Goal: Task Accomplishment & Management: Use online tool/utility

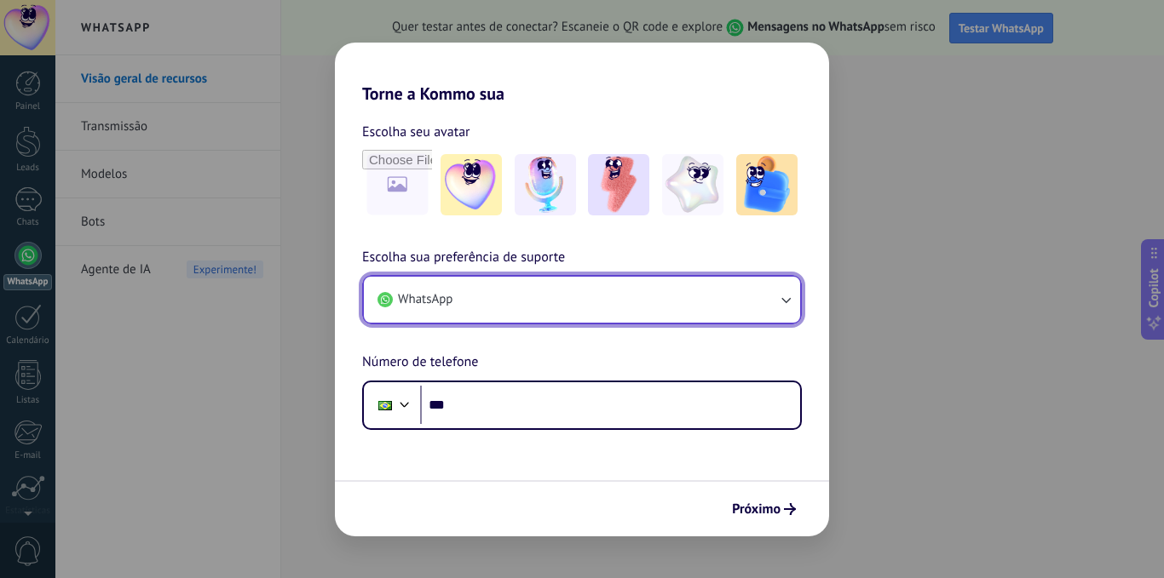
click at [791, 307] on icon "button" at bounding box center [785, 299] width 17 height 17
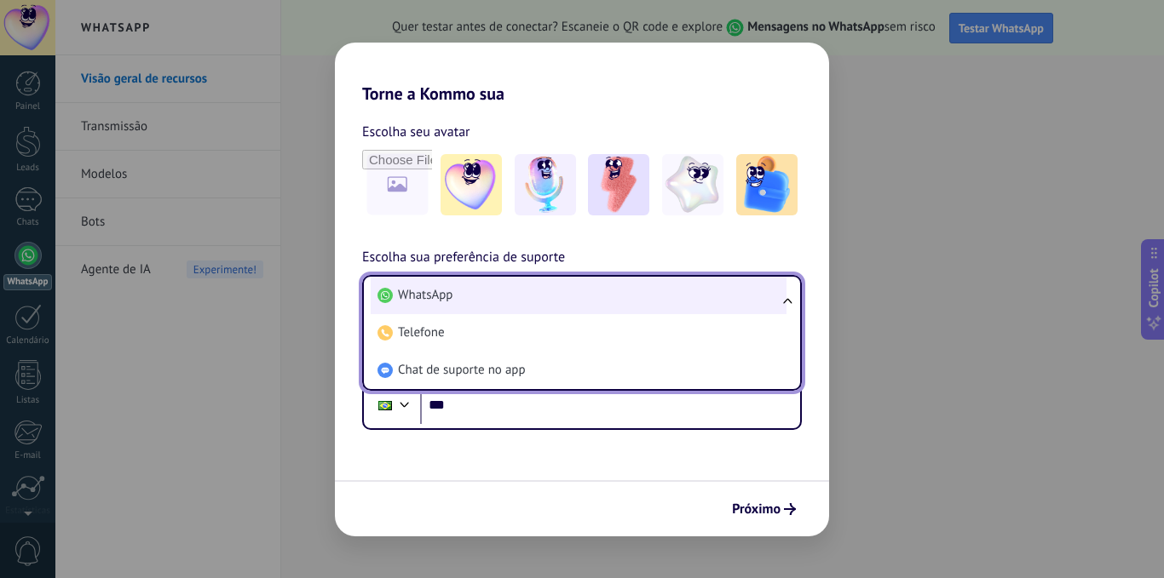
click at [428, 302] on span "WhatsApp" at bounding box center [425, 295] width 55 height 17
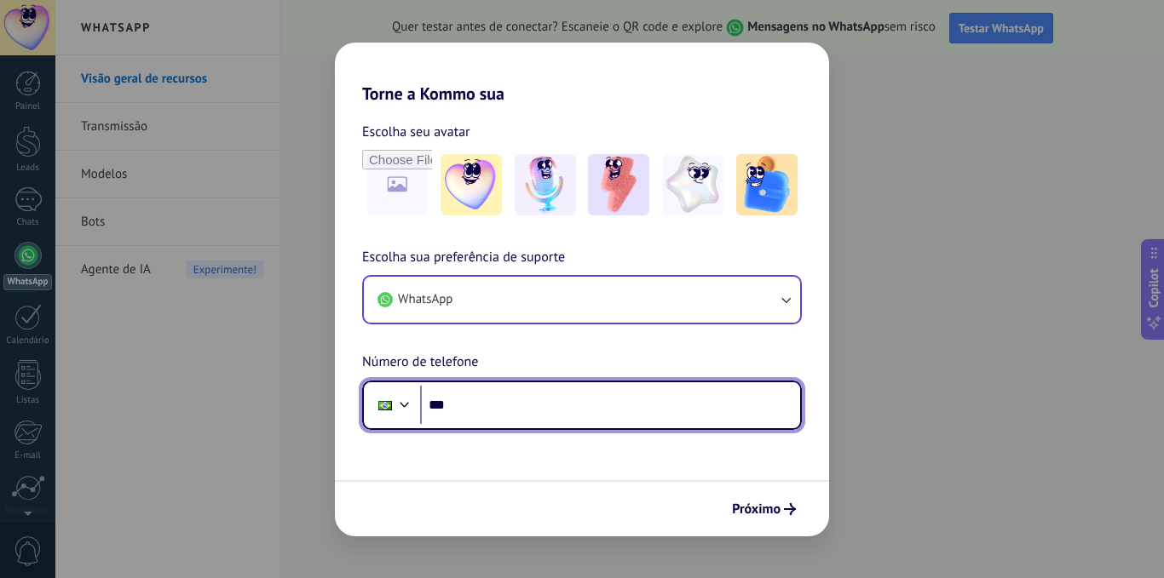
click at [490, 404] on input "***" at bounding box center [610, 405] width 380 height 39
type input "**********"
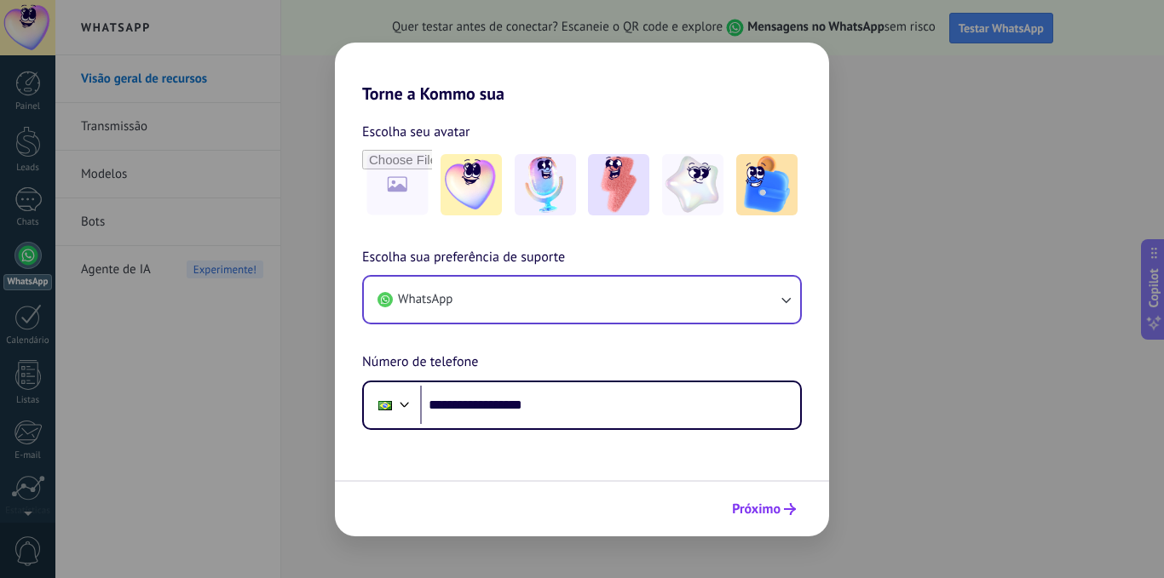
click at [783, 509] on span "Próximo" at bounding box center [764, 509] width 64 height 12
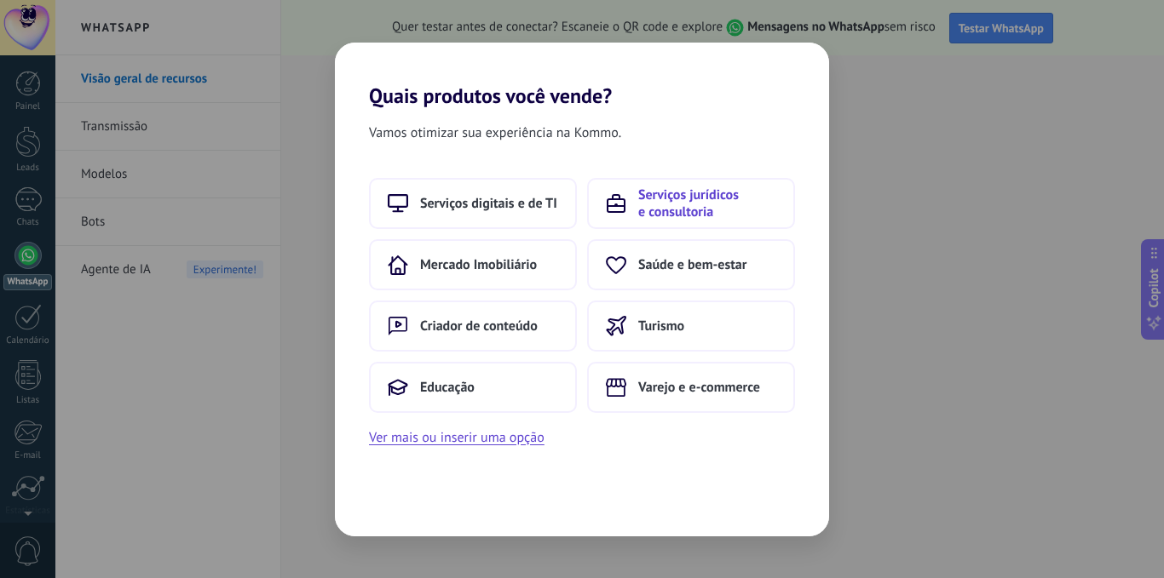
click at [663, 198] on span "Serviços jurídicos e consultoria" at bounding box center [707, 204] width 138 height 34
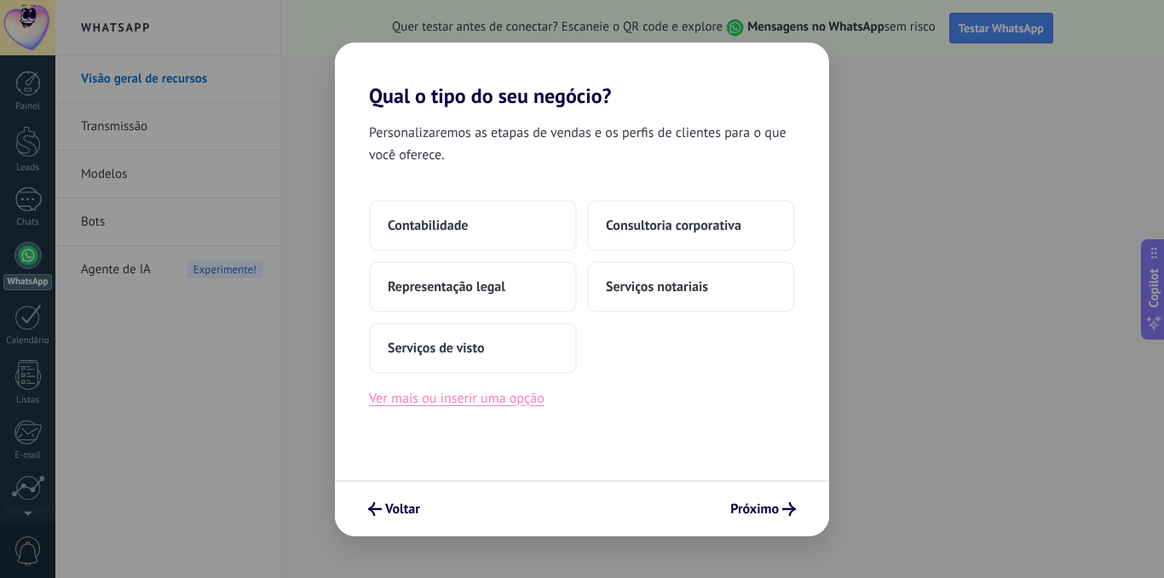
click at [465, 400] on button "Ver mais ou inserir uma opção" at bounding box center [456, 399] width 175 height 22
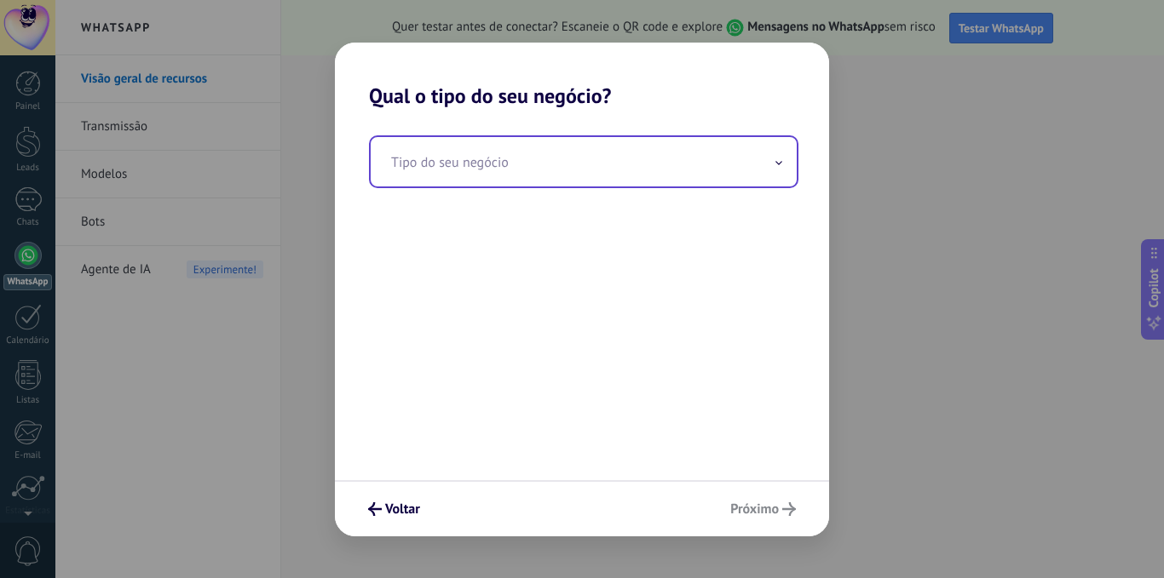
click at [778, 164] on icon at bounding box center [778, 162] width 5 height 3
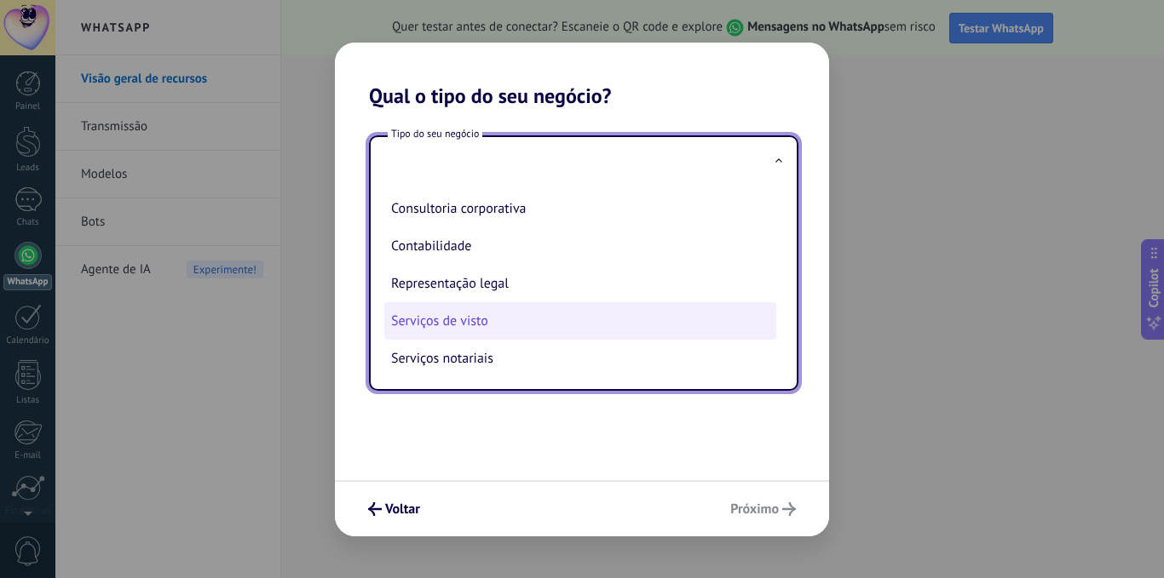
scroll to position [2, 0]
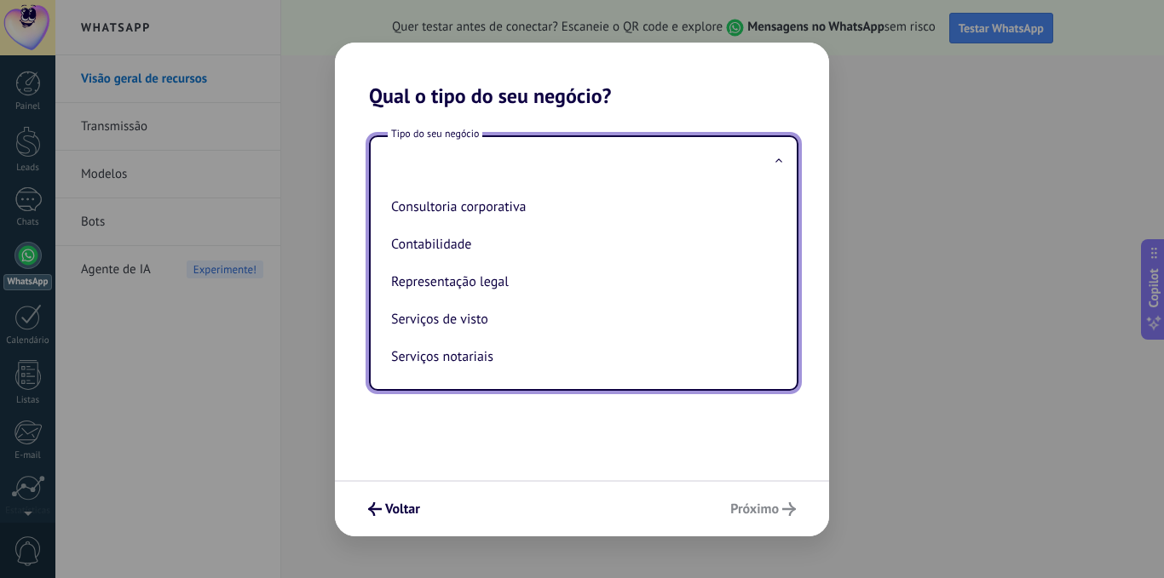
click at [443, 157] on input "text" at bounding box center [584, 161] width 426 height 49
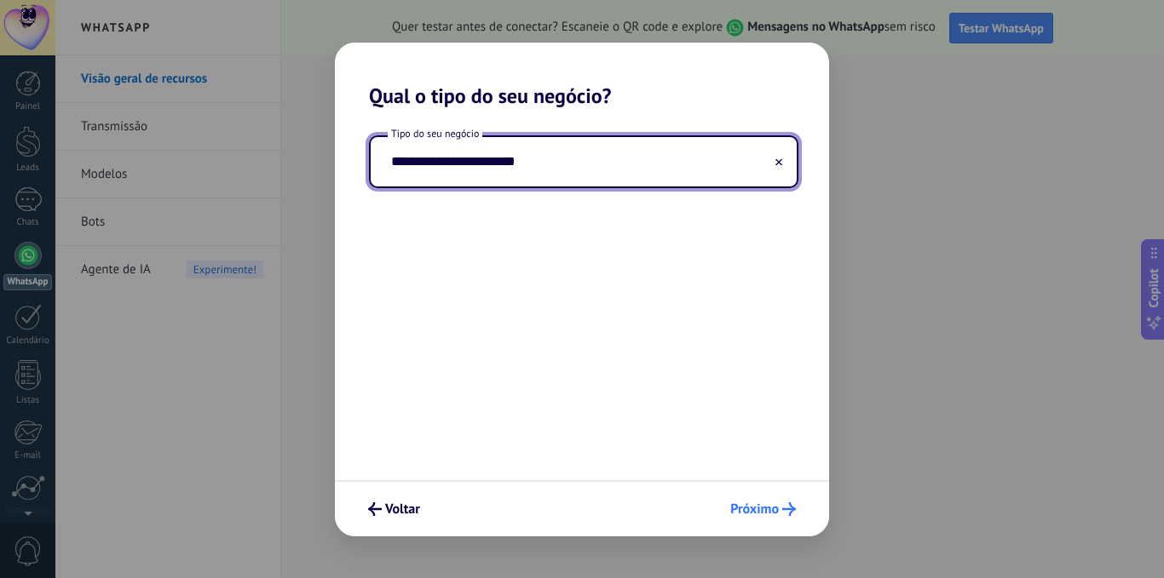
type input "**********"
click at [741, 512] on span "Próximo" at bounding box center [754, 509] width 49 height 12
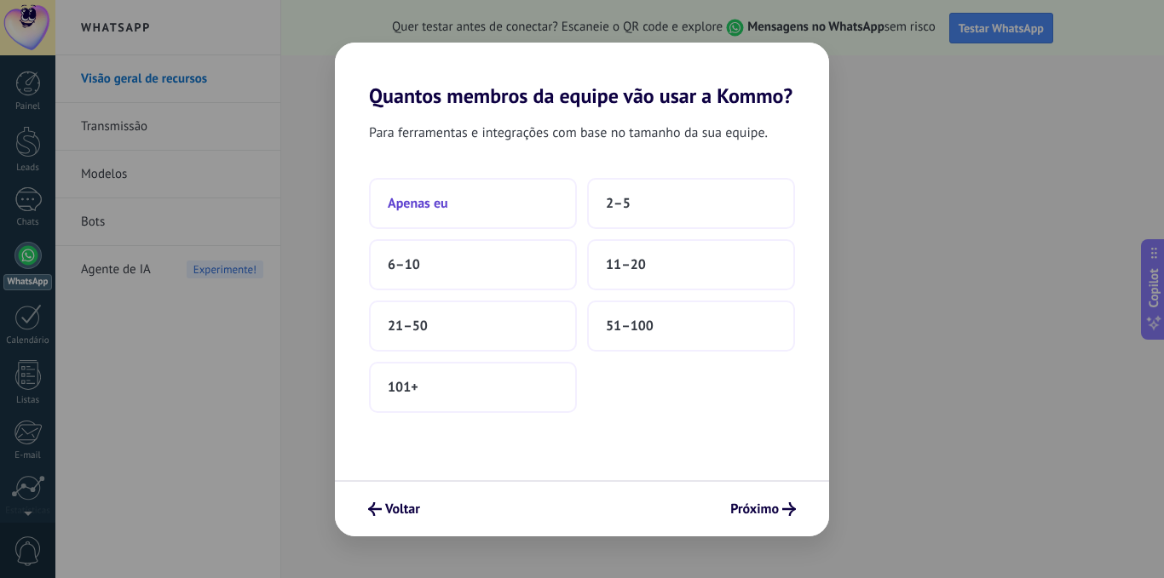
click at [422, 207] on span "Apenas eu" at bounding box center [418, 203] width 60 height 17
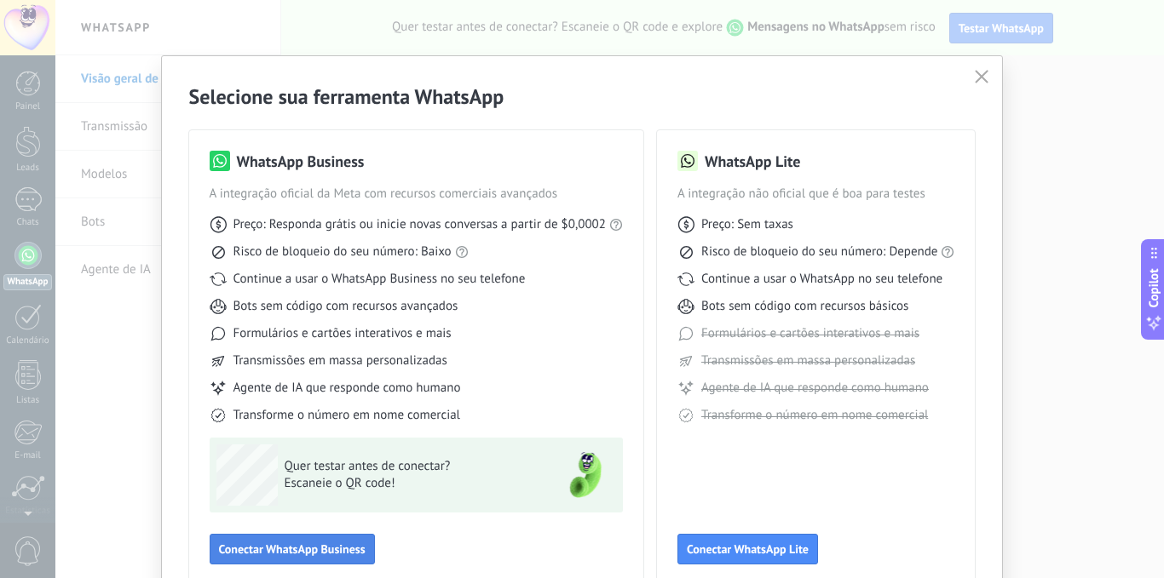
click at [310, 549] on span "Conectar WhatsApp Business" at bounding box center [292, 549] width 147 height 12
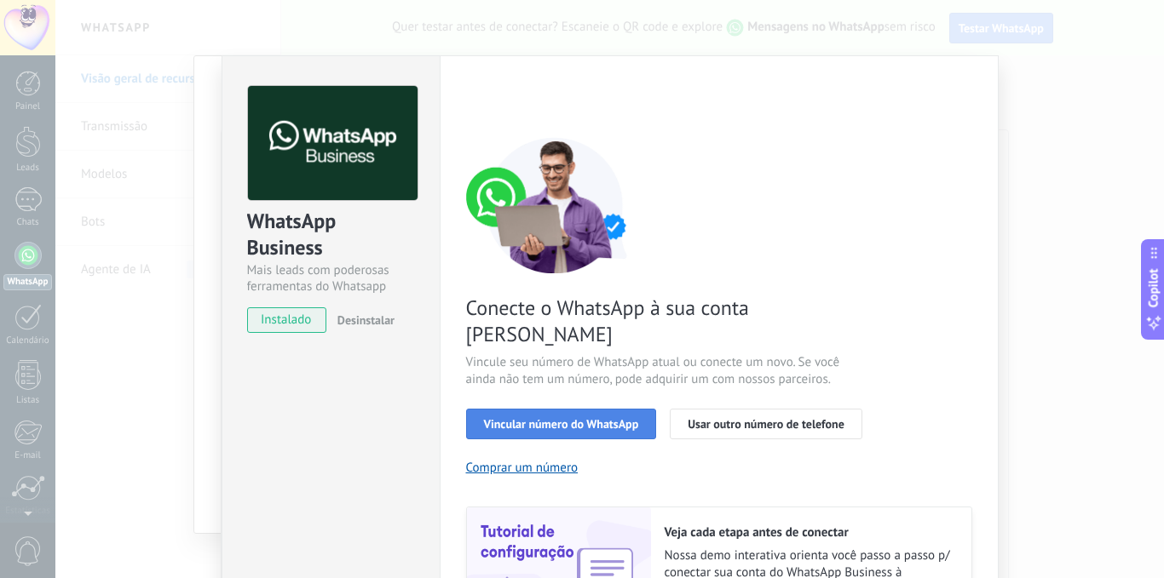
click at [592, 418] on span "Vincular número do WhatsApp" at bounding box center [561, 424] width 155 height 12
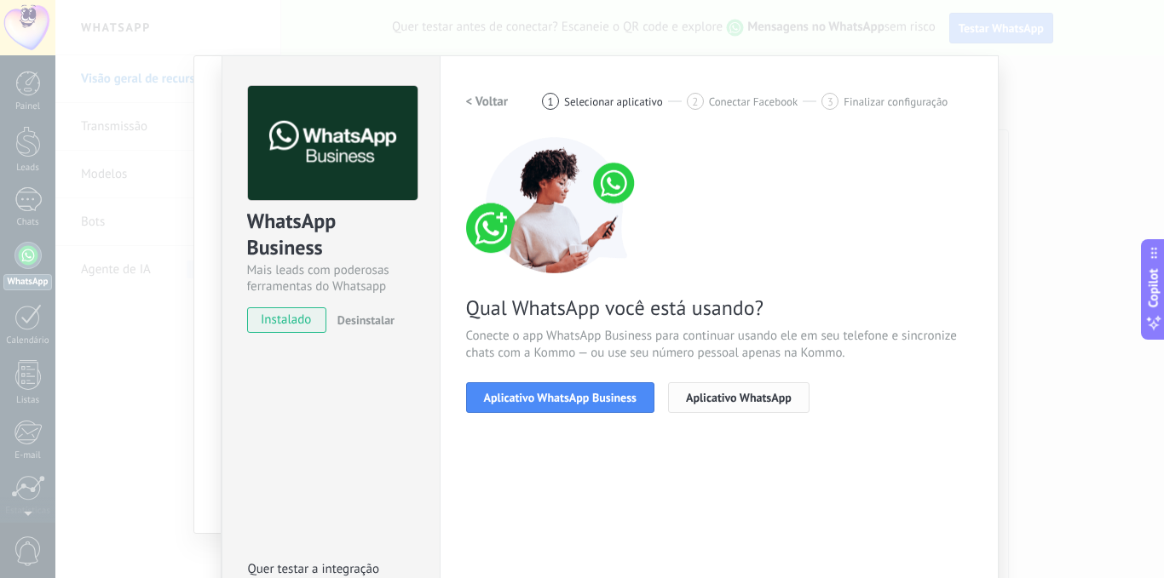
click at [760, 406] on button "Aplicativo WhatsApp" at bounding box center [738, 397] width 141 height 31
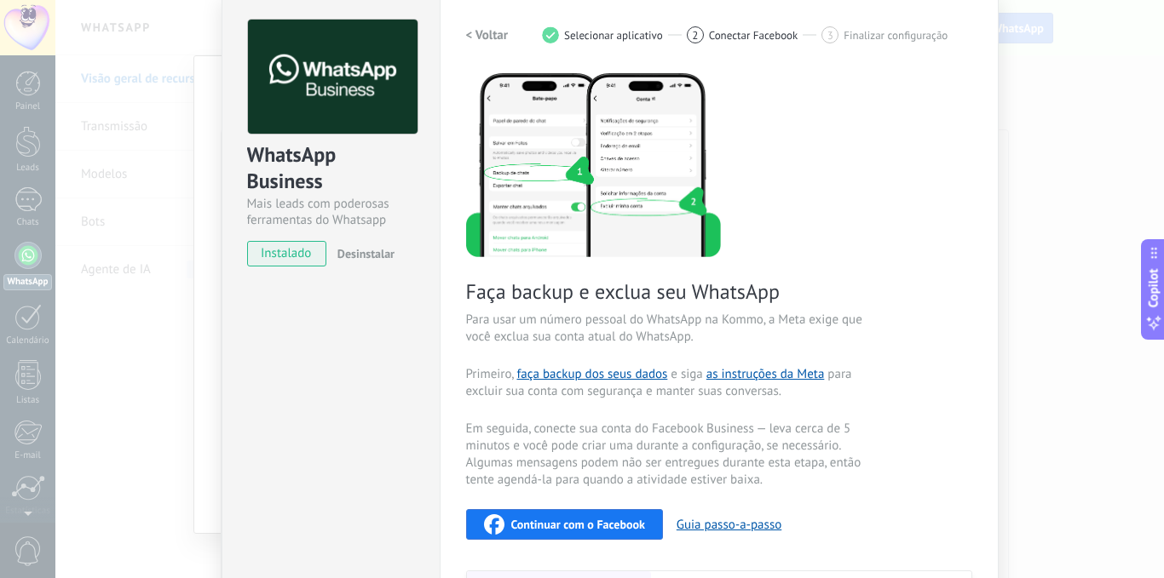
scroll to position [0, 0]
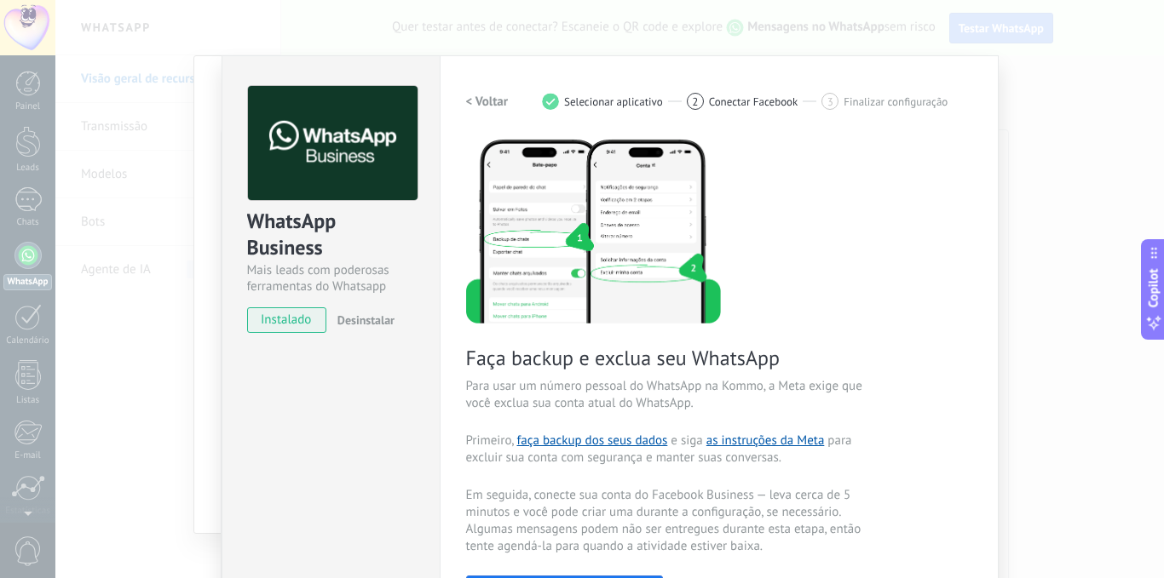
click at [496, 107] on h2 "< Voltar" at bounding box center [487, 102] width 43 height 16
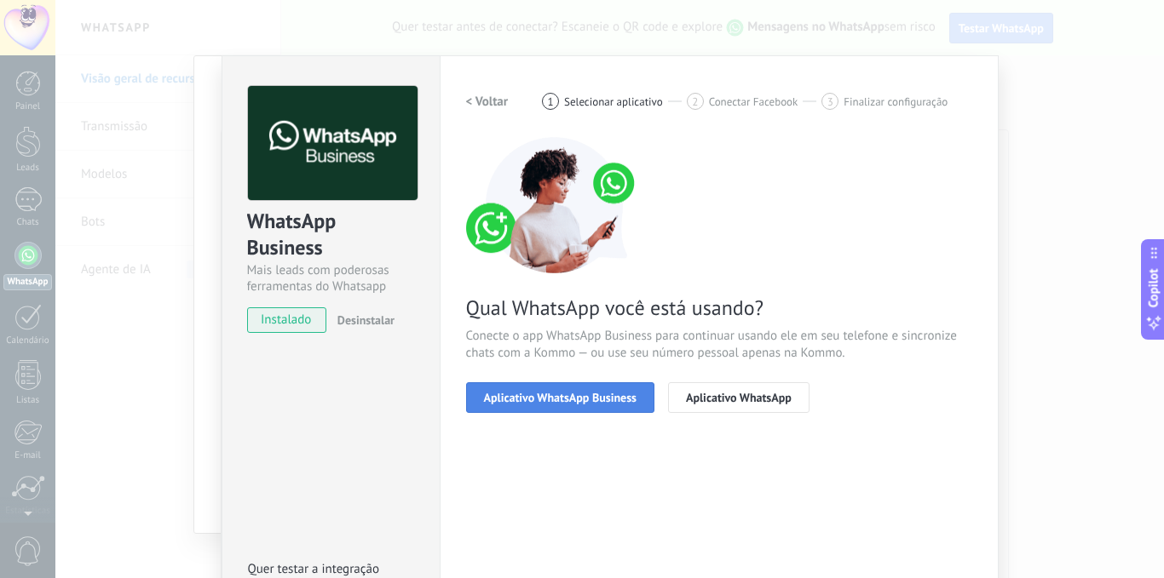
click at [543, 396] on span "Aplicativo WhatsApp Business" at bounding box center [560, 398] width 152 height 12
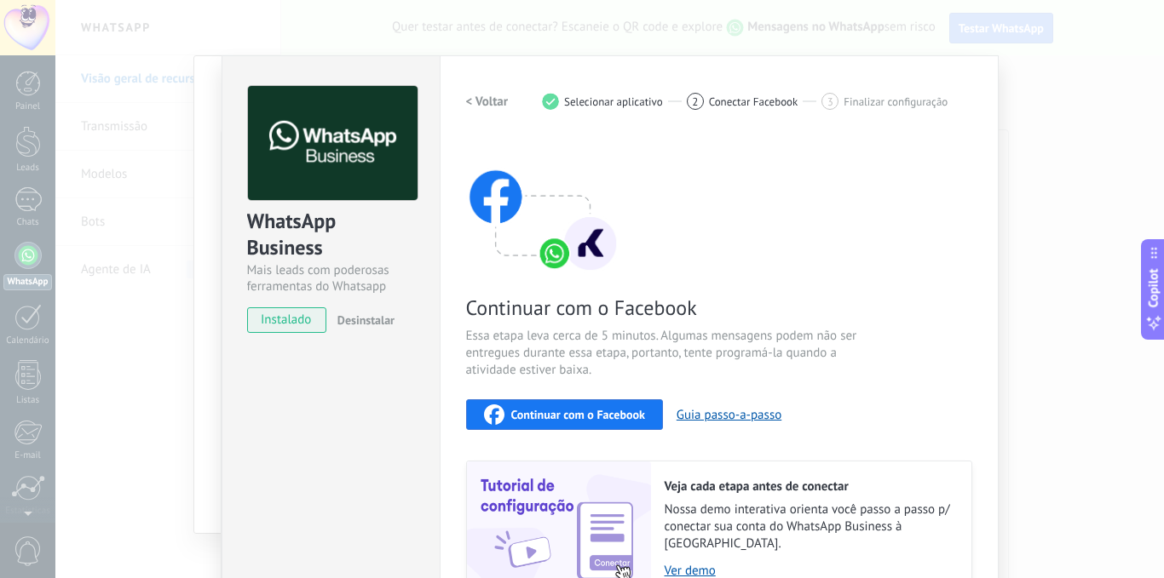
click at [486, 106] on h2 "< Voltar" at bounding box center [487, 102] width 43 height 16
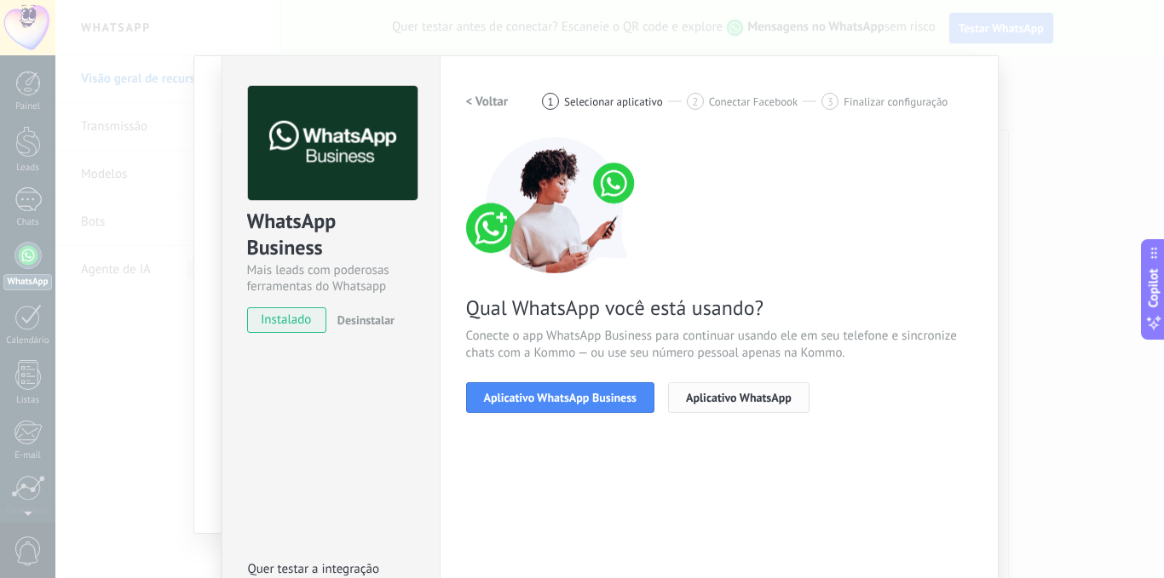
click at [743, 401] on span "Aplicativo WhatsApp" at bounding box center [739, 398] width 106 height 12
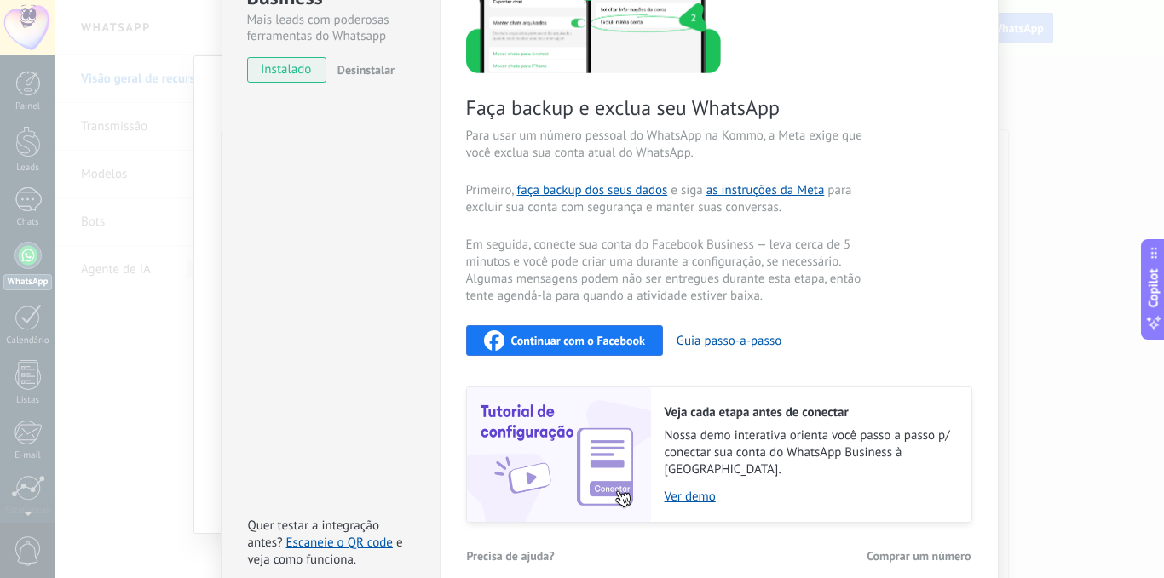
scroll to position [256, 0]
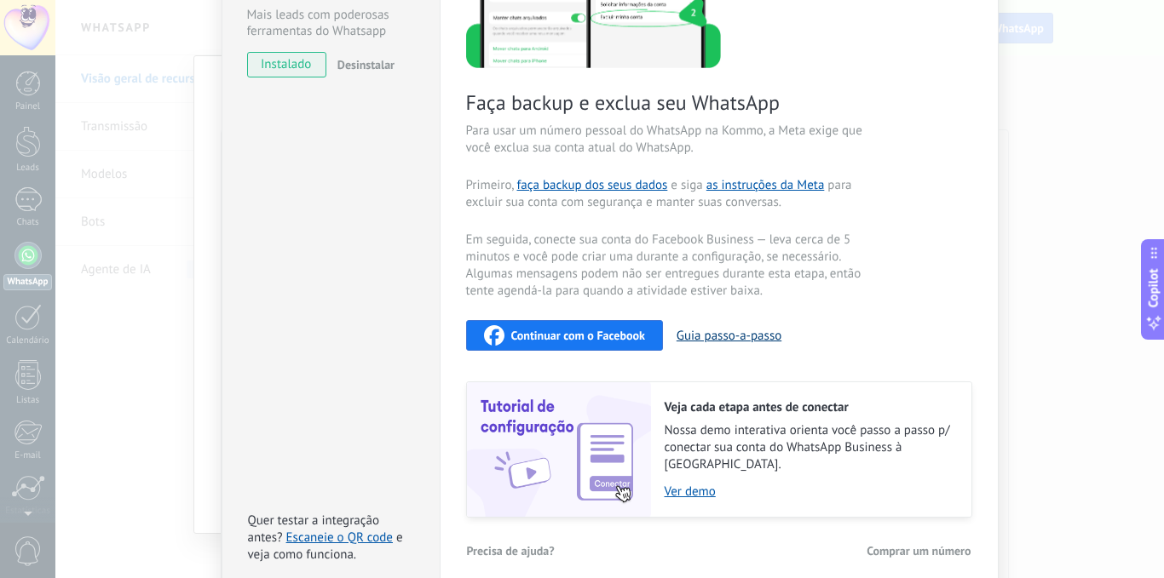
click at [686, 331] on button "Guia passo-a-passo" at bounding box center [728, 336] width 105 height 16
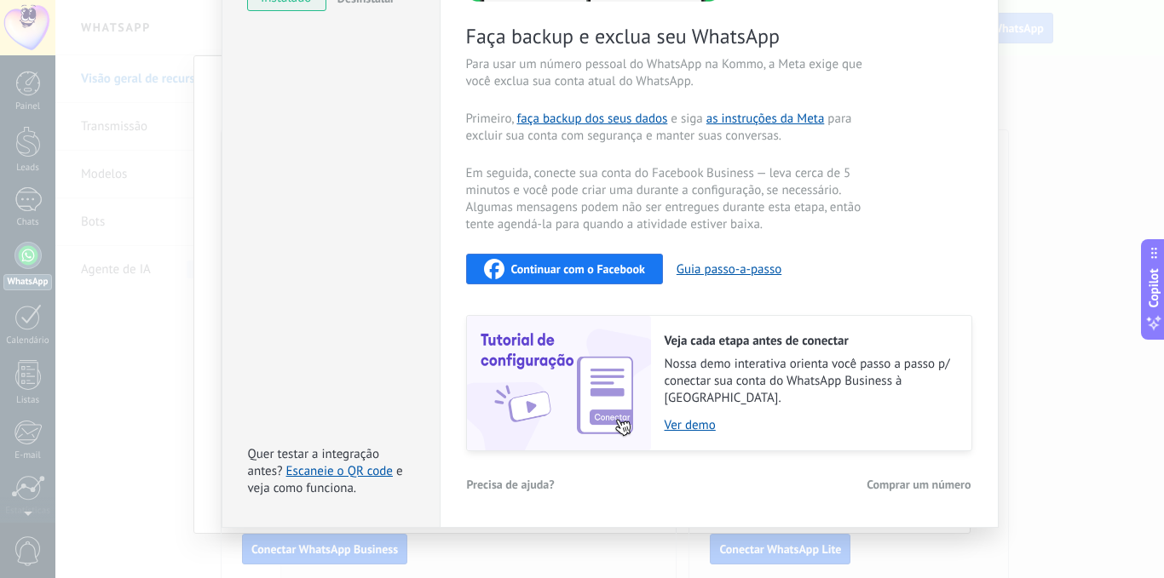
click at [613, 264] on span "Continuar com o Facebook" at bounding box center [578, 269] width 134 height 12
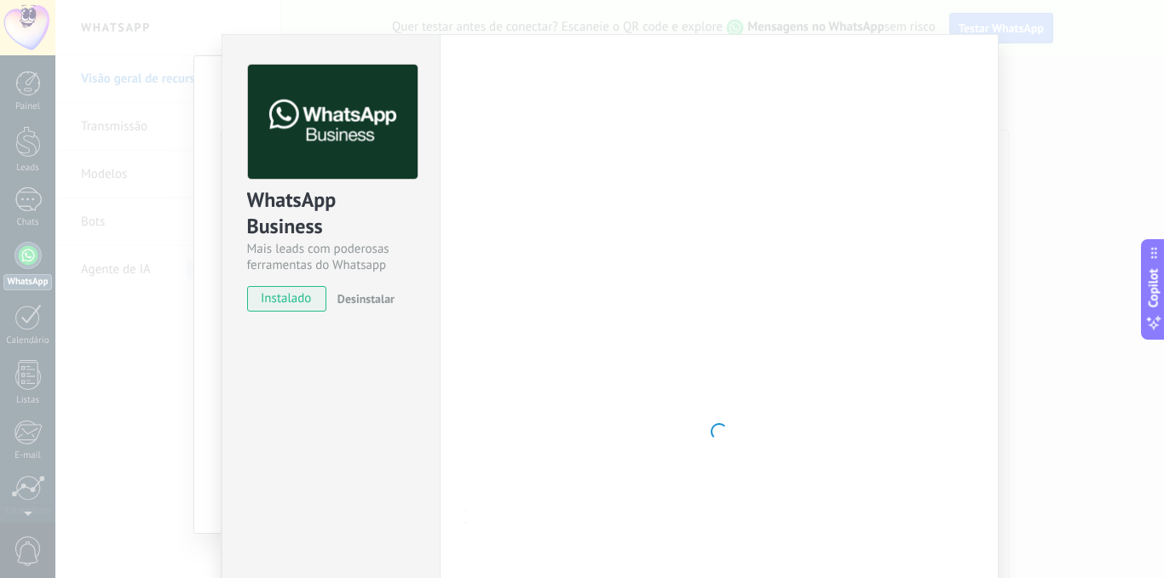
scroll to position [0, 0]
